Goal: Task Accomplishment & Management: Use online tool/utility

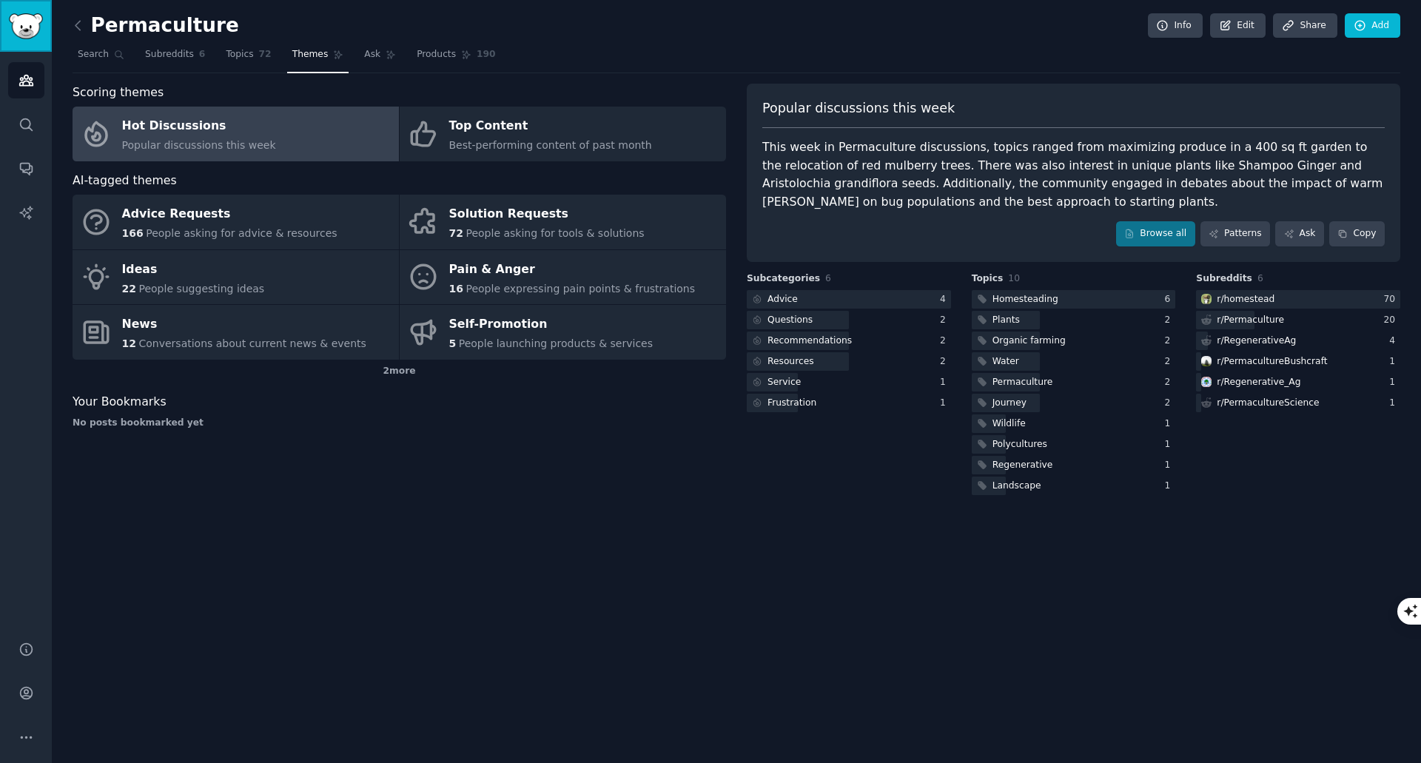
click at [15, 28] on img "Sidebar" at bounding box center [26, 26] width 34 height 26
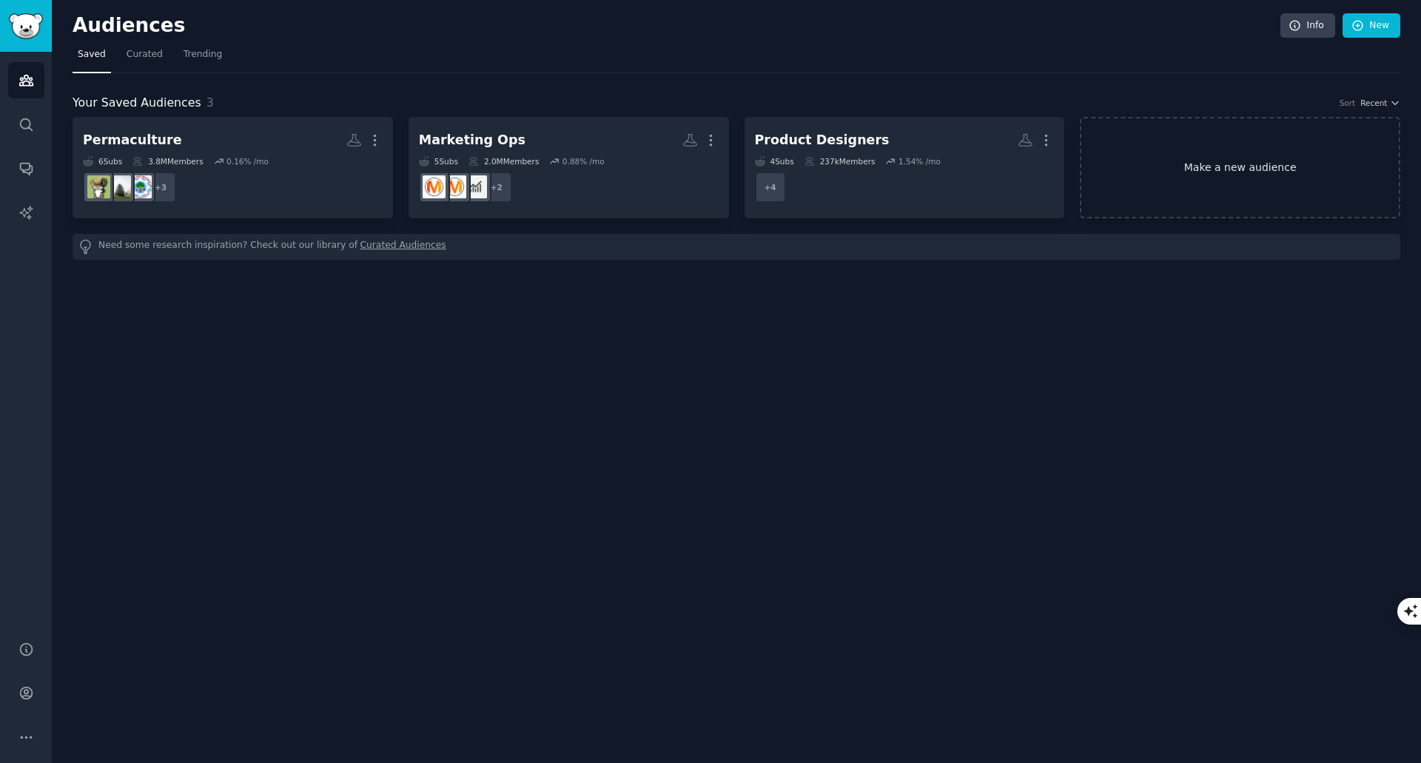
click at [1225, 175] on link "Make a new audience" at bounding box center [1240, 167] width 321 height 101
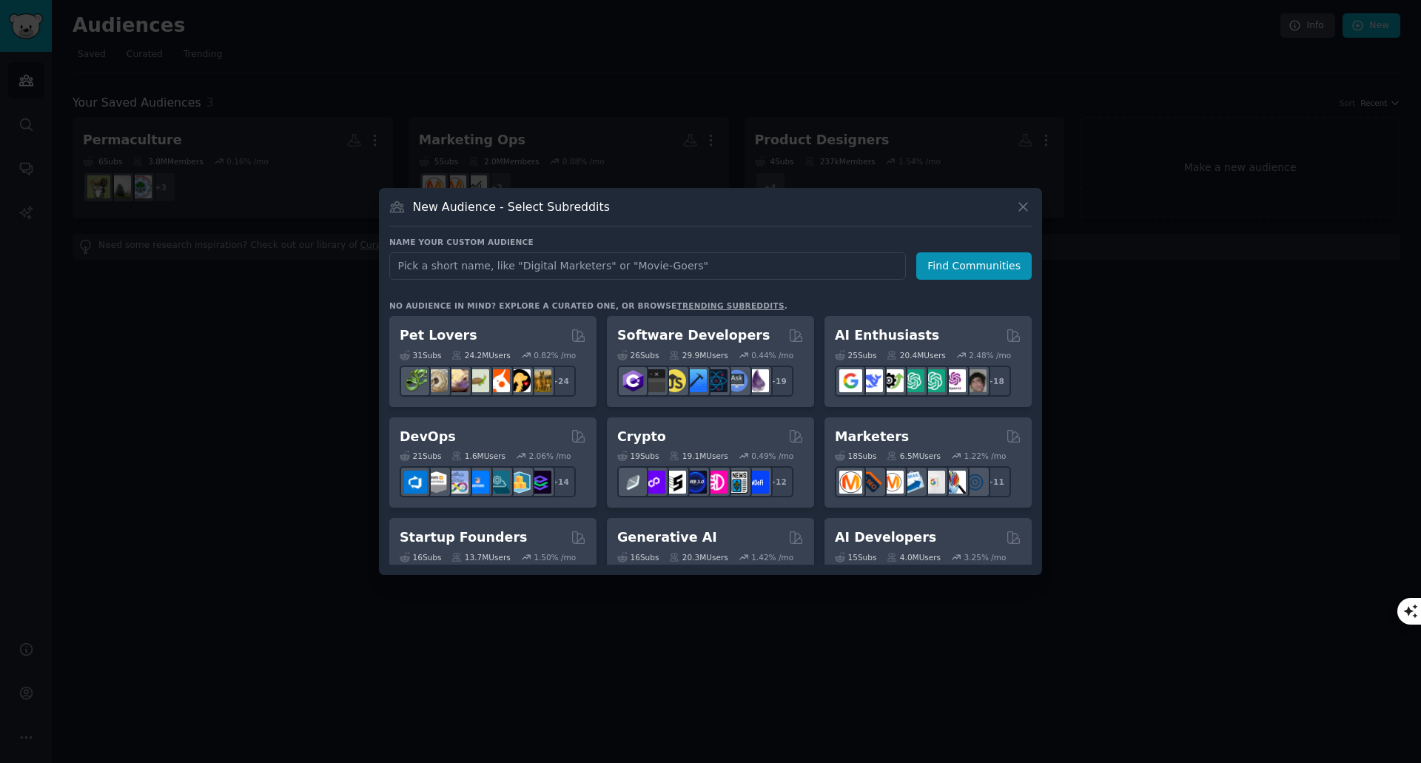
click at [517, 270] on input "text" at bounding box center [647, 265] width 517 height 27
type input "3D rendering"
click at [991, 264] on button "Find Communities" at bounding box center [974, 265] width 115 height 27
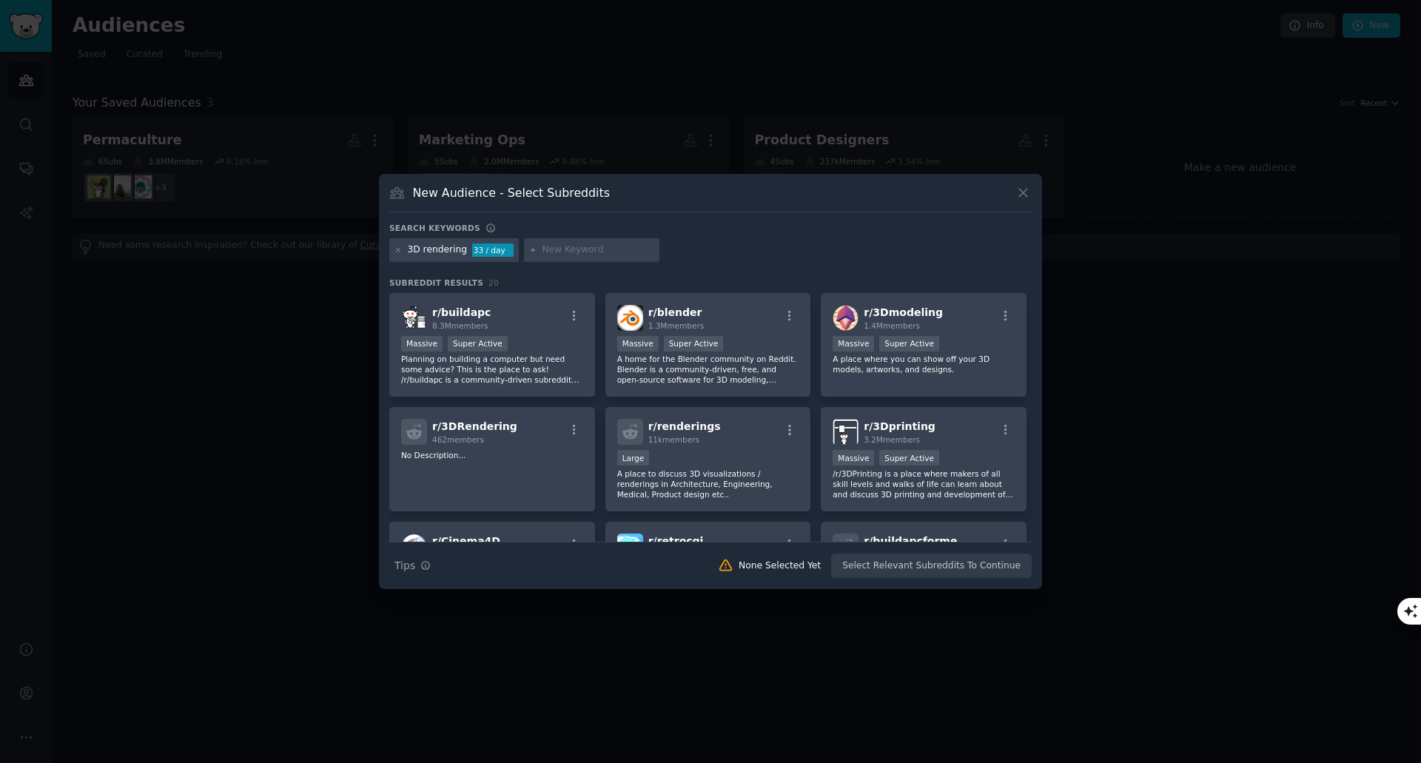
click at [560, 248] on input "text" at bounding box center [598, 250] width 113 height 13
type input "3d visualization"
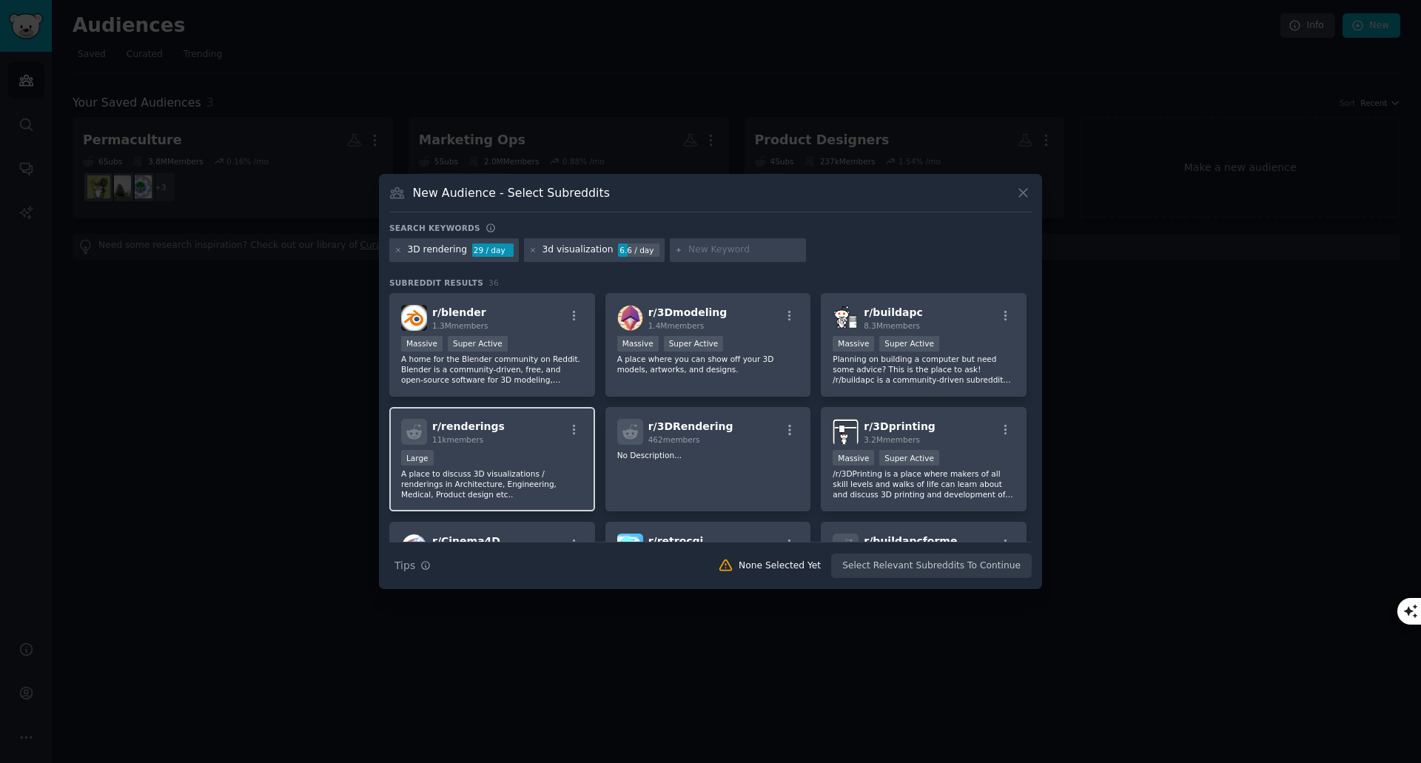
click at [546, 438] on div "r/ renderings 11k members" at bounding box center [492, 432] width 182 height 26
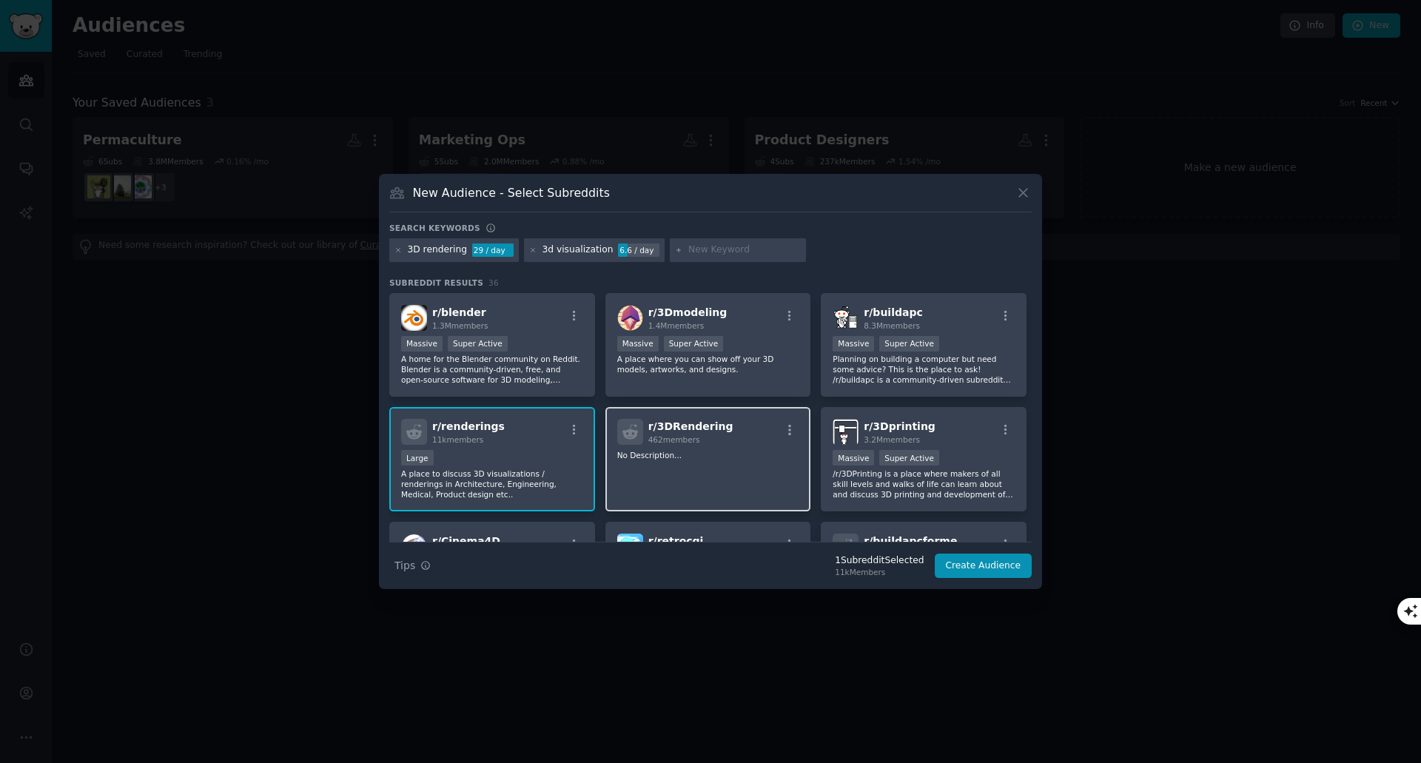
click at [706, 454] on p "No Description..." at bounding box center [708, 455] width 182 height 10
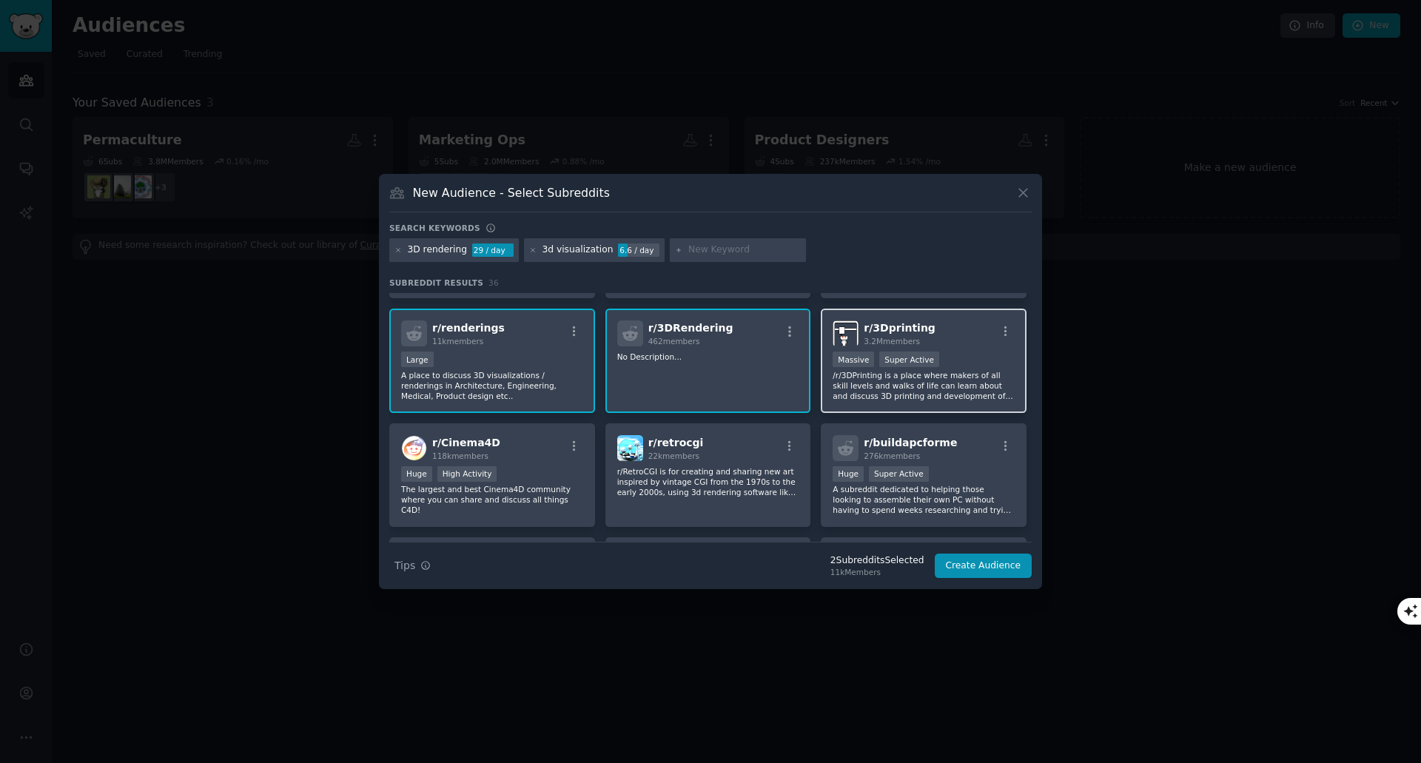
scroll to position [247, 0]
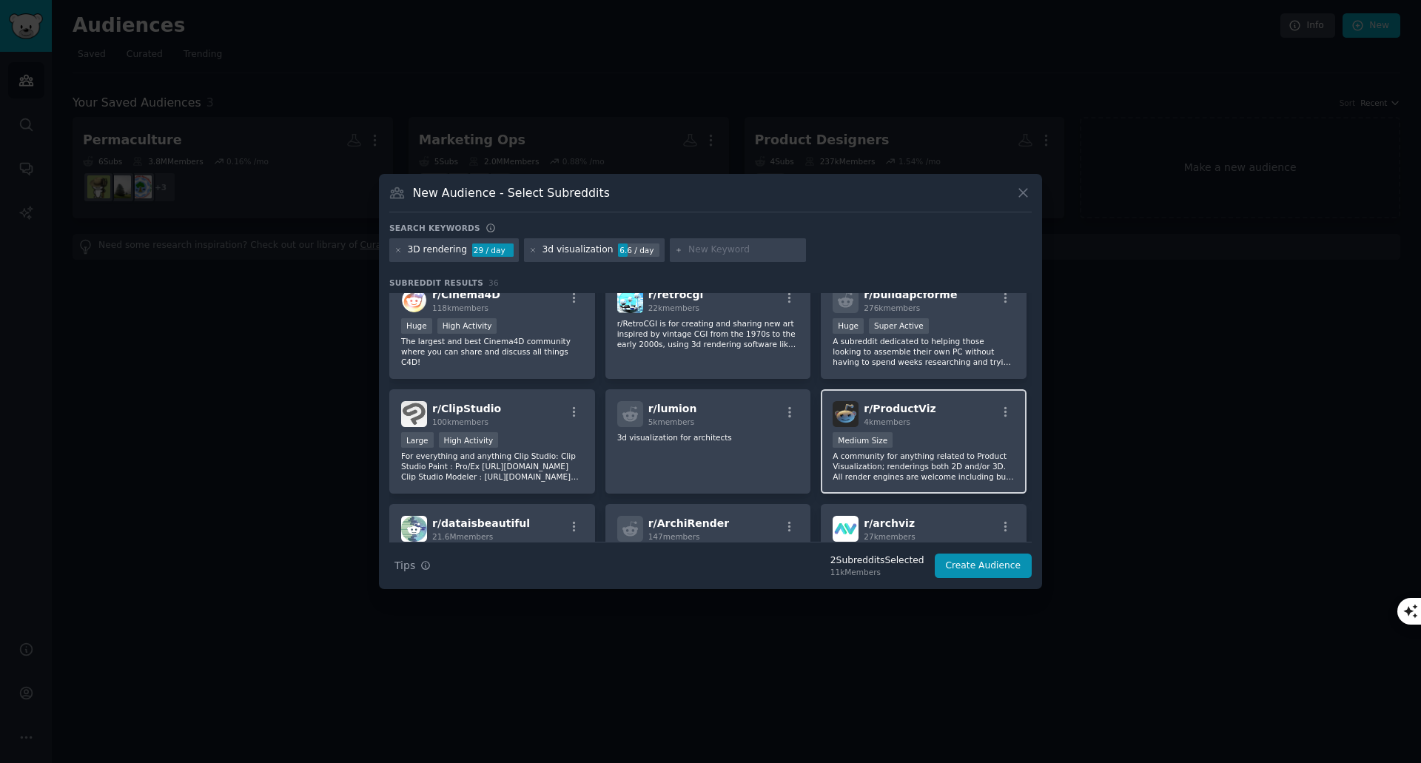
click at [935, 425] on div "r/ ProductViz 4k members" at bounding box center [924, 414] width 182 height 26
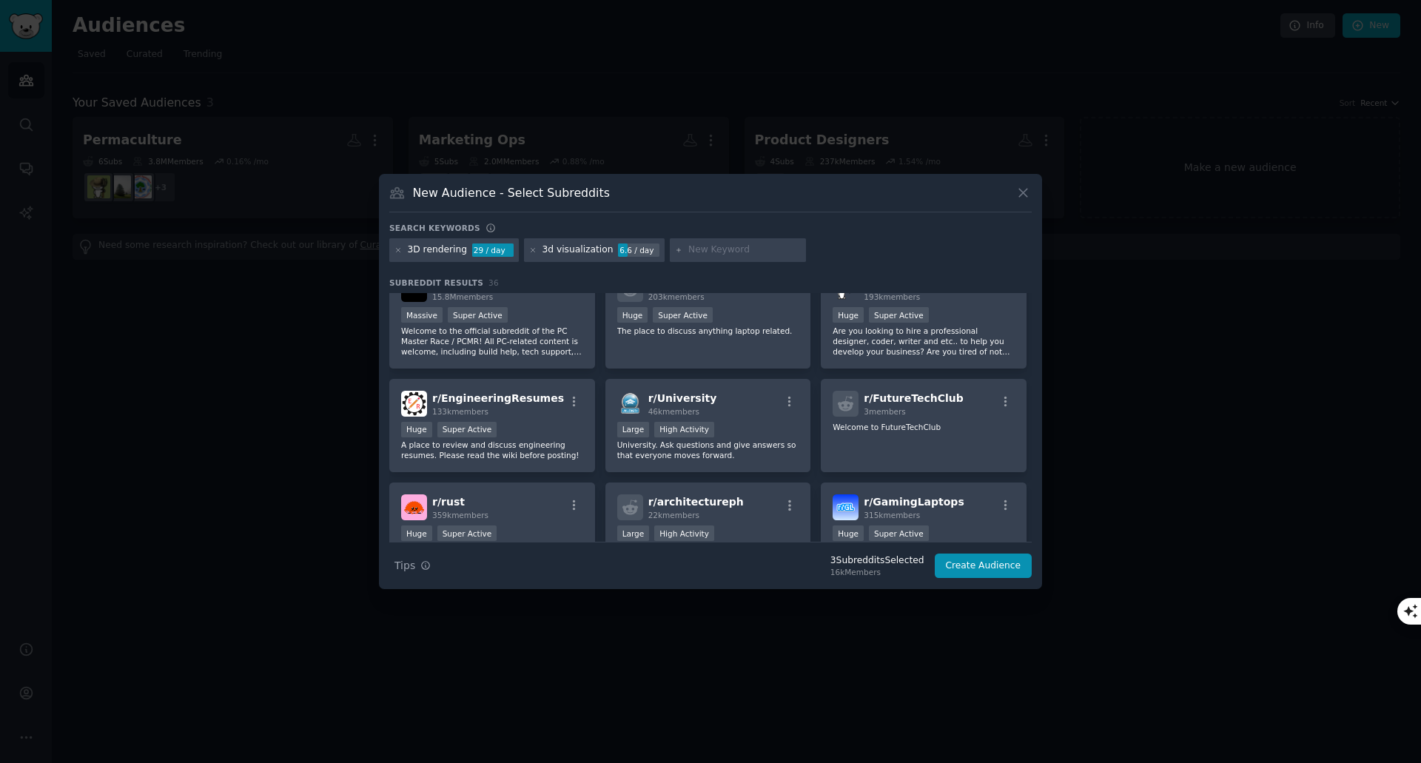
scroll to position [839, 0]
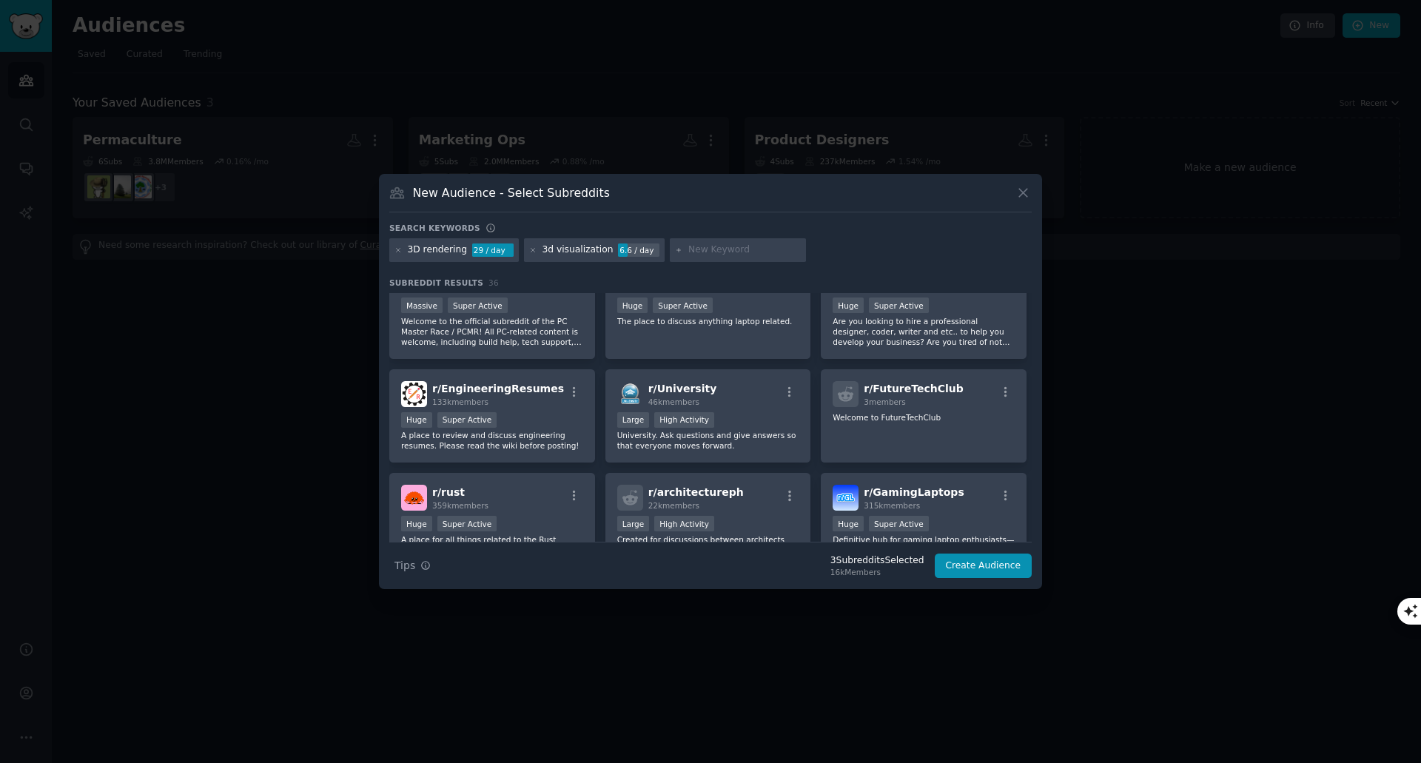
click at [710, 252] on input "text" at bounding box center [745, 250] width 113 height 13
type input "keyshot"
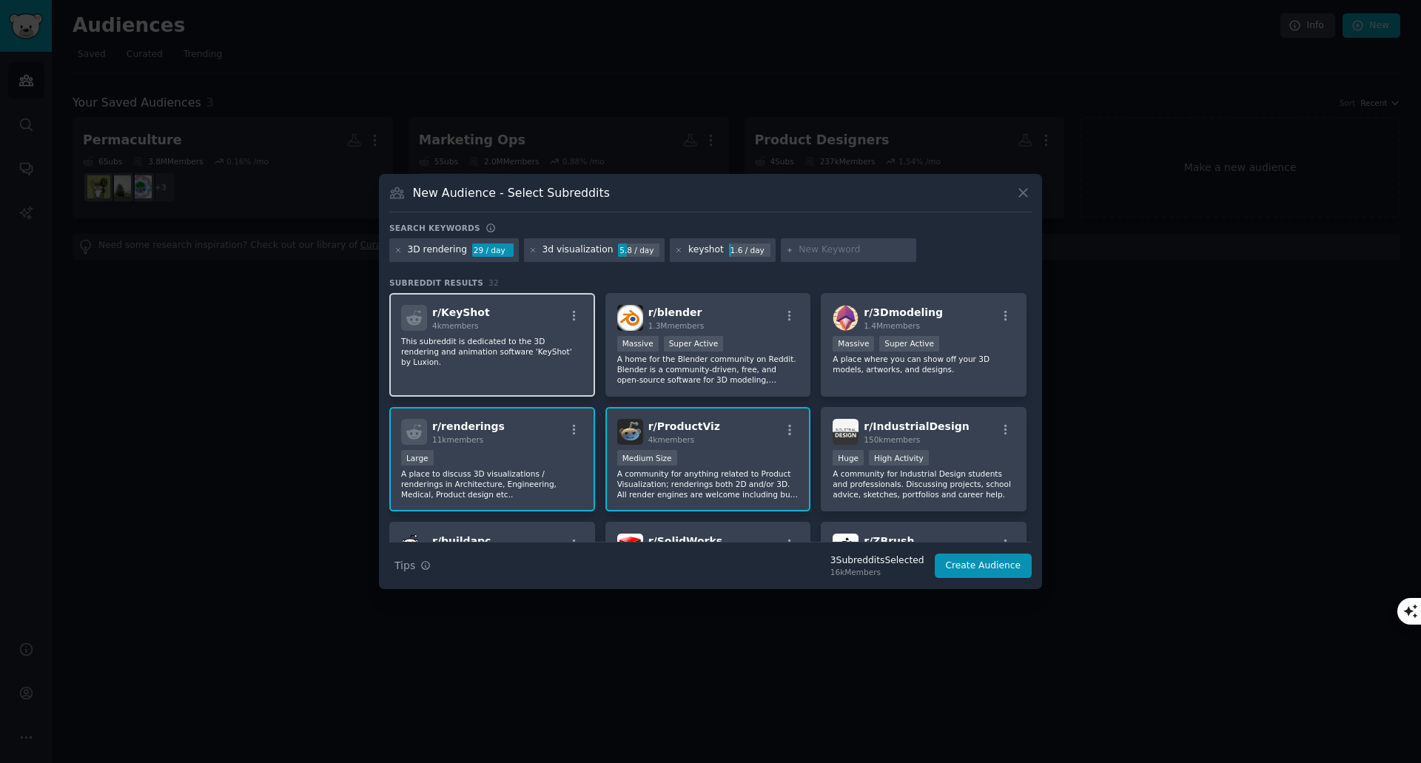
click at [506, 312] on div "r/ KeyShot 4k members" at bounding box center [492, 318] width 182 height 26
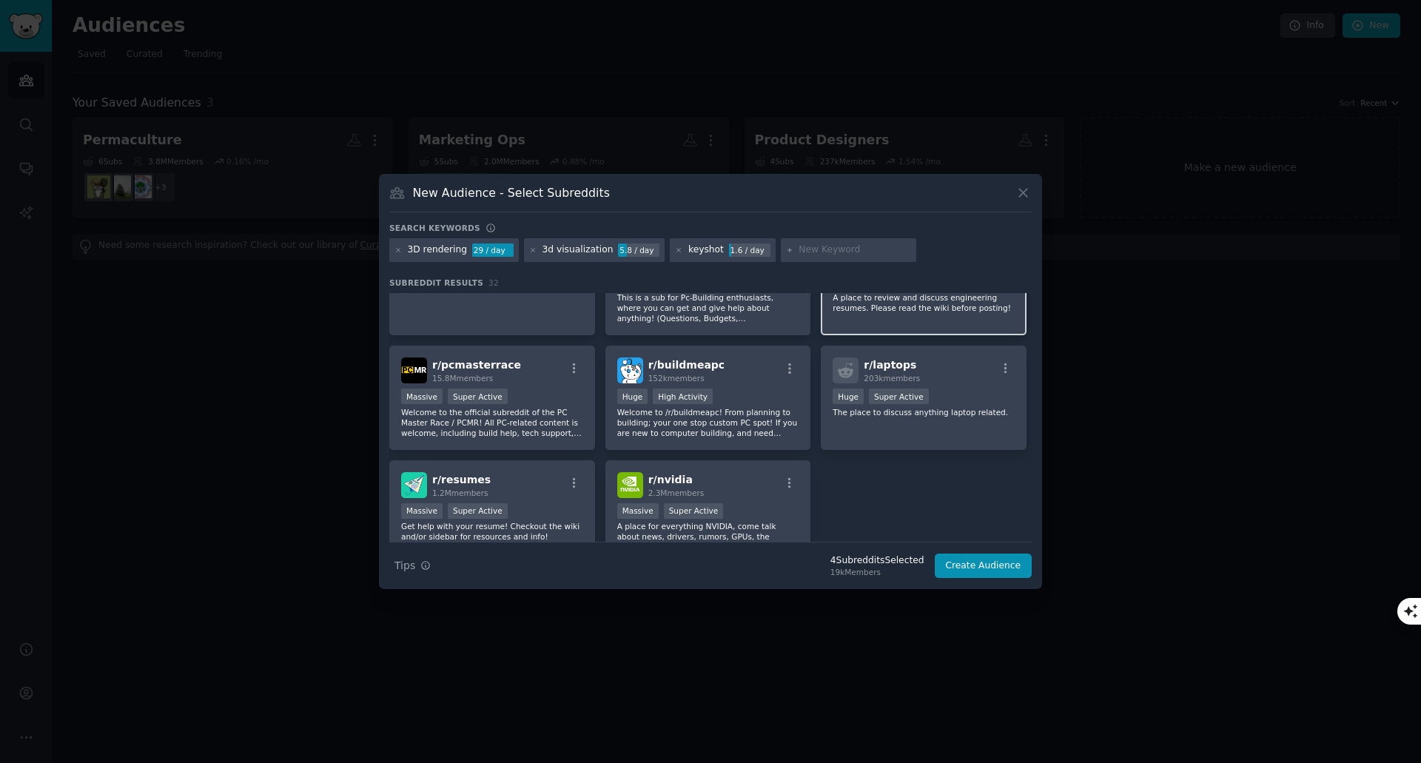
scroll to position [987, 0]
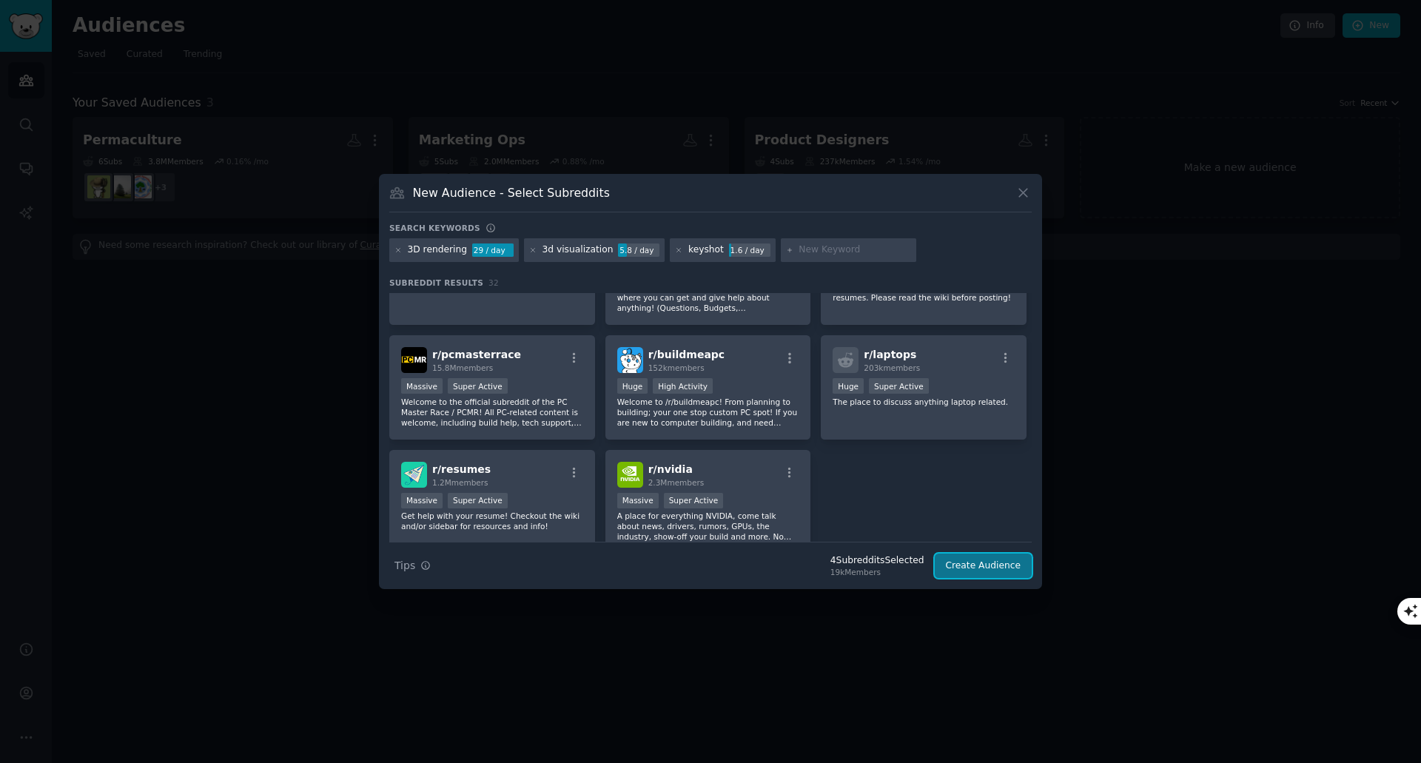
click at [1008, 569] on button "Create Audience" at bounding box center [984, 566] width 98 height 25
